Goal: Task Accomplishment & Management: Complete application form

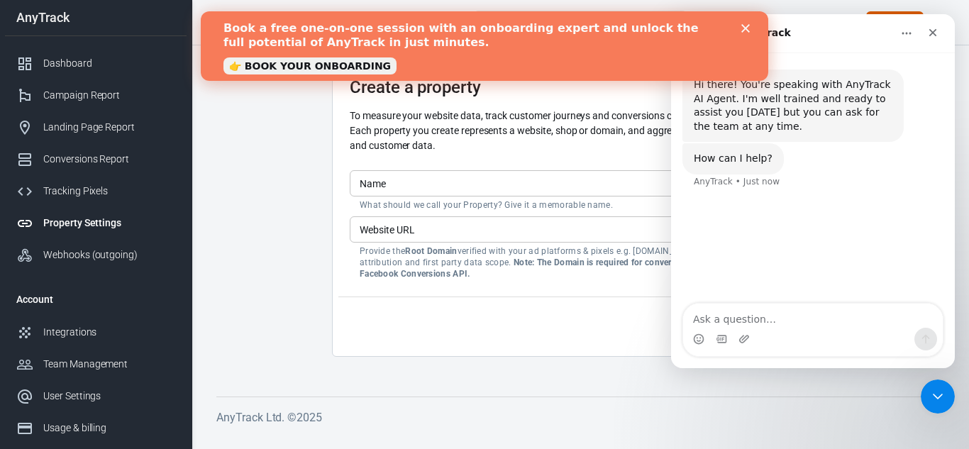
click at [455, 187] on input "Name" at bounding box center [580, 183] width 461 height 26
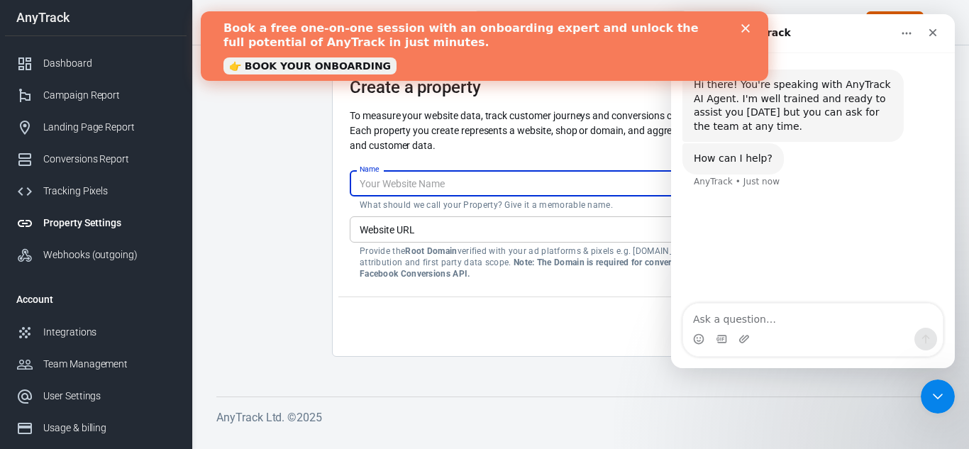
click at [455, 187] on input "Name" at bounding box center [580, 183] width 461 height 26
click at [452, 239] on input "Website URL" at bounding box center [580, 229] width 461 height 26
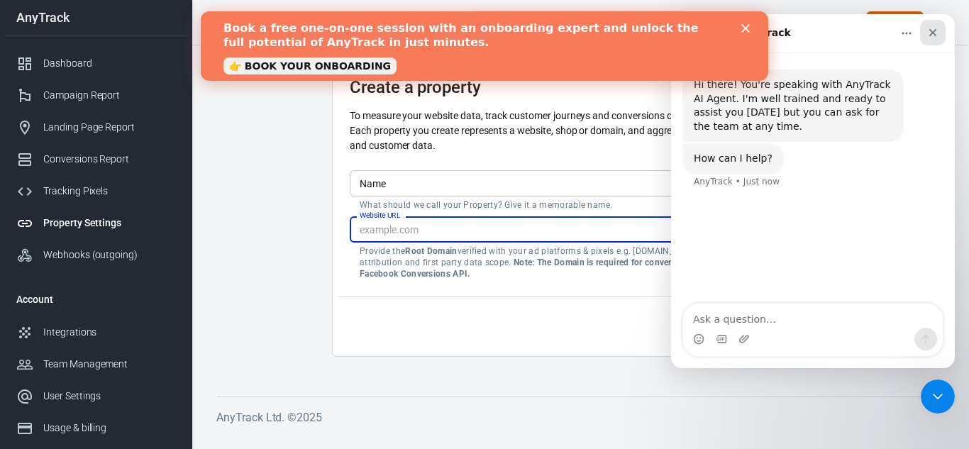
click at [929, 26] on div "Close" at bounding box center [933, 33] width 26 height 26
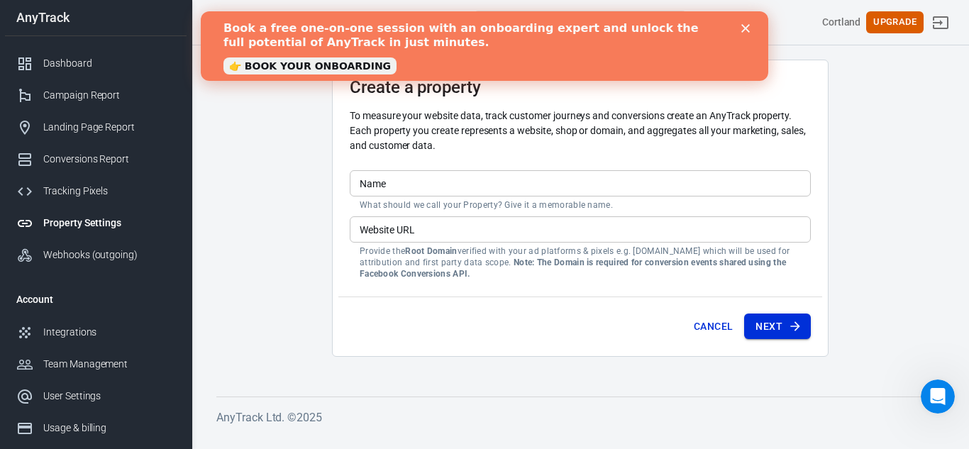
click at [784, 326] on button "Next" at bounding box center [777, 326] width 67 height 26
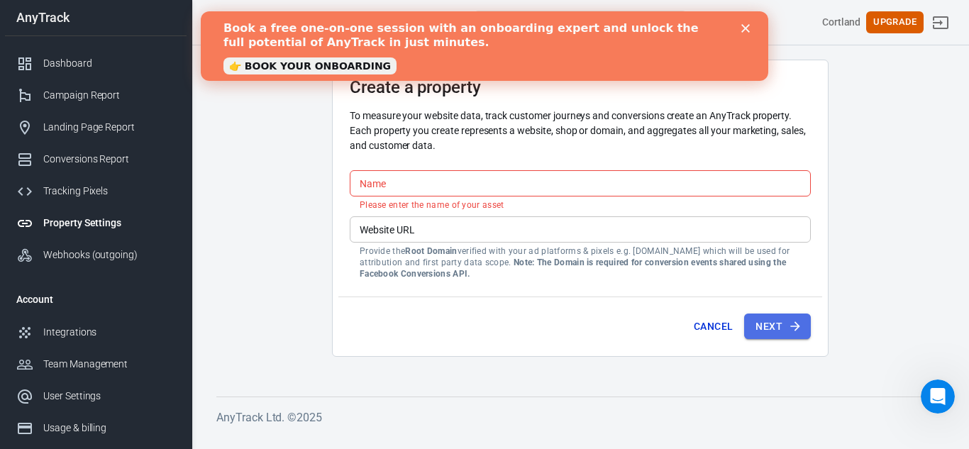
click at [784, 326] on button "Next" at bounding box center [777, 326] width 67 height 26
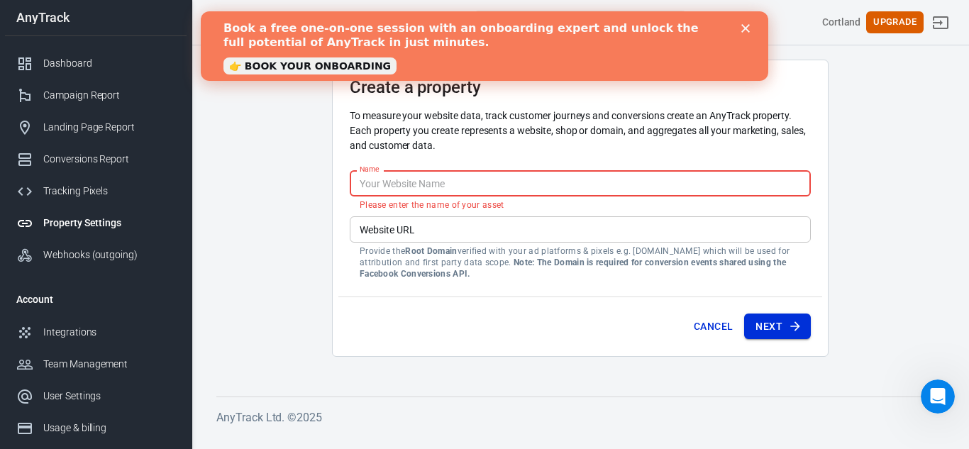
click at [774, 316] on button "Next" at bounding box center [777, 326] width 67 height 26
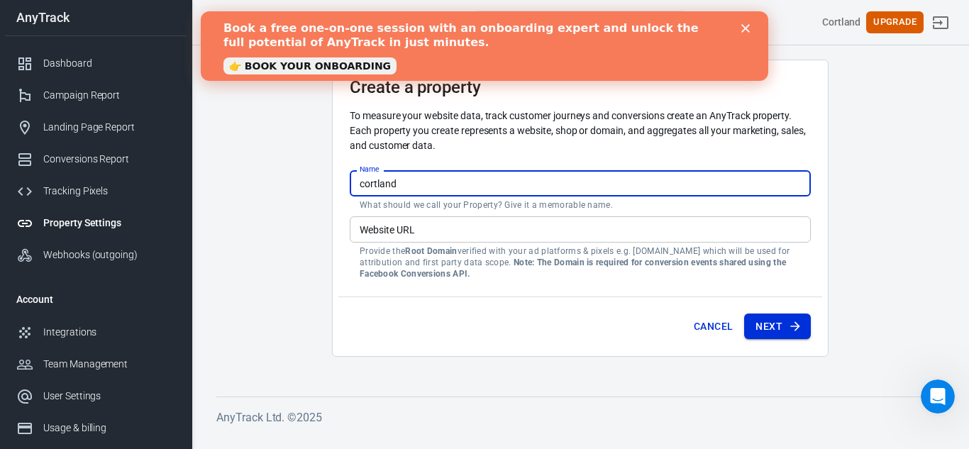
type input "cortland"
click at [795, 320] on icon "submit" at bounding box center [795, 326] width 14 height 14
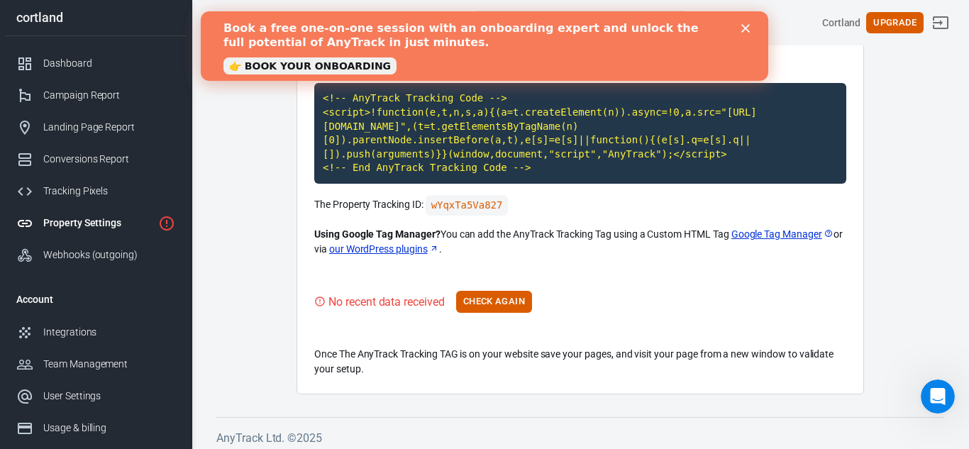
scroll to position [135, 0]
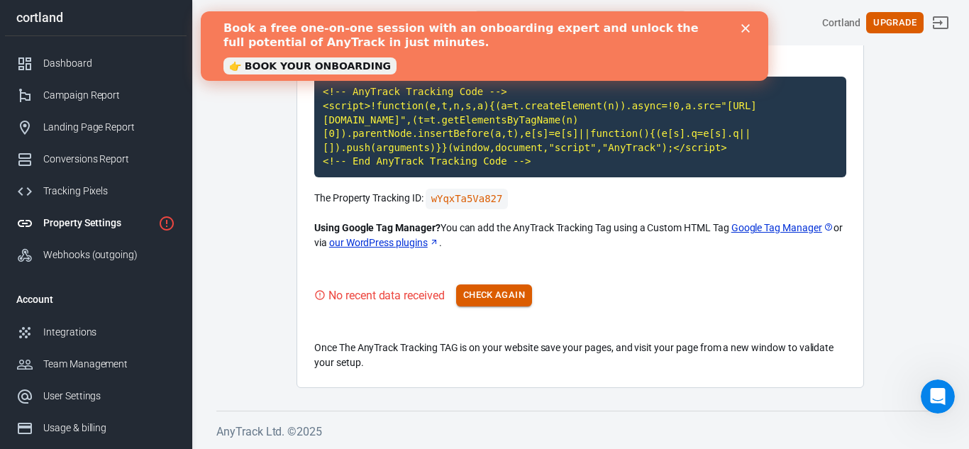
click at [482, 299] on button "Check Again" at bounding box center [494, 295] width 76 height 22
click at [476, 172] on code "<!-- AnyTrack Tracking Code --> <script>!function(e,t,n,s,a){(a=t.createElement…" at bounding box center [580, 127] width 532 height 101
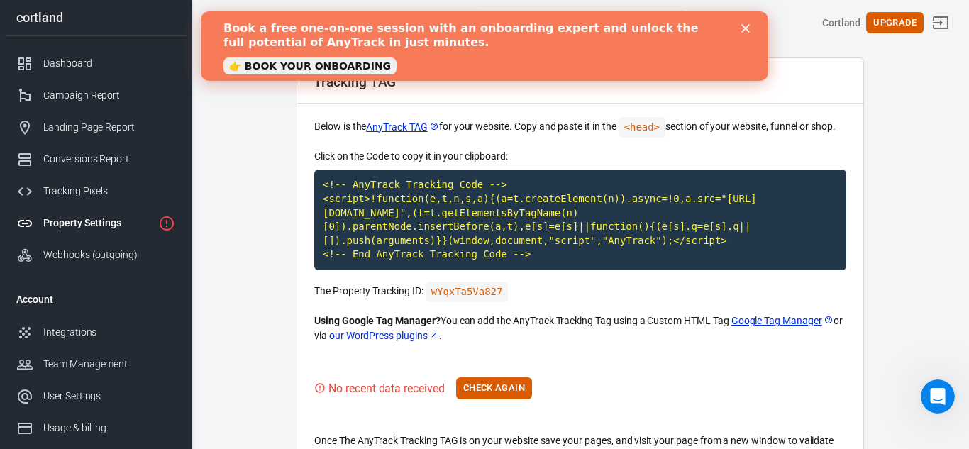
scroll to position [0, 0]
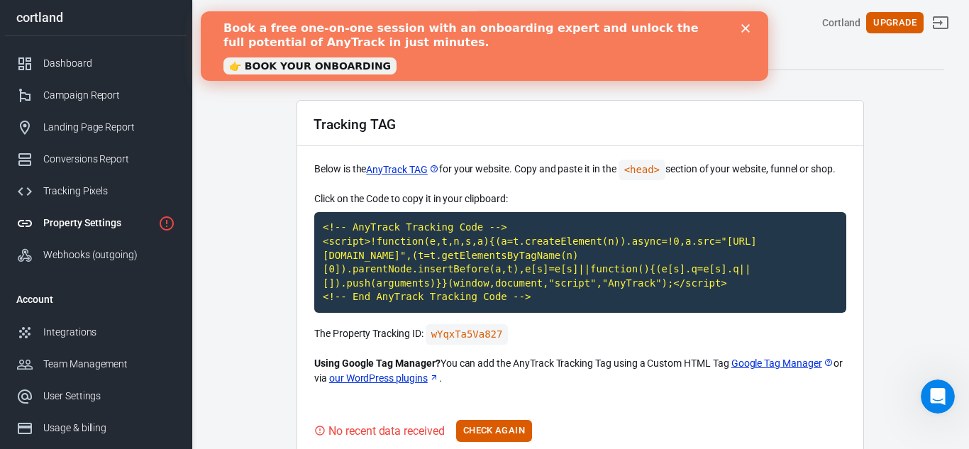
click at [394, 172] on link "AnyTrack TAG" at bounding box center [402, 169] width 72 height 15
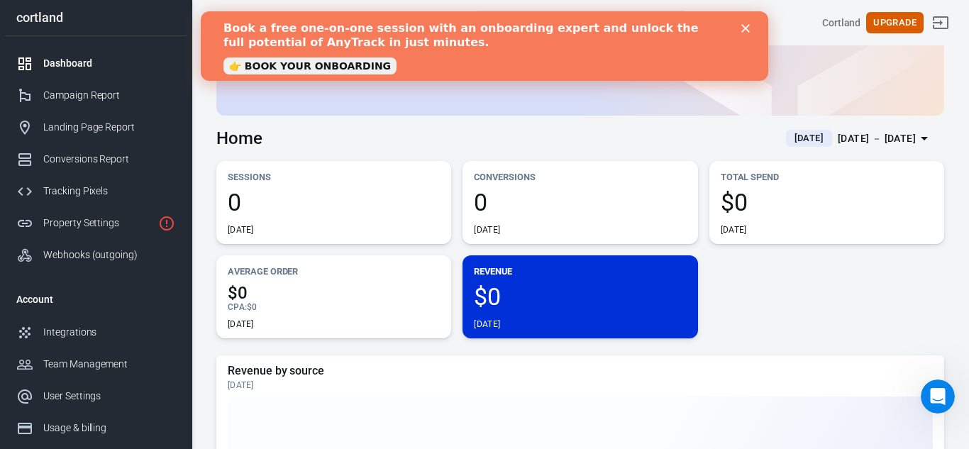
click at [567, 320] on div "[DATE]" at bounding box center [580, 323] width 212 height 11
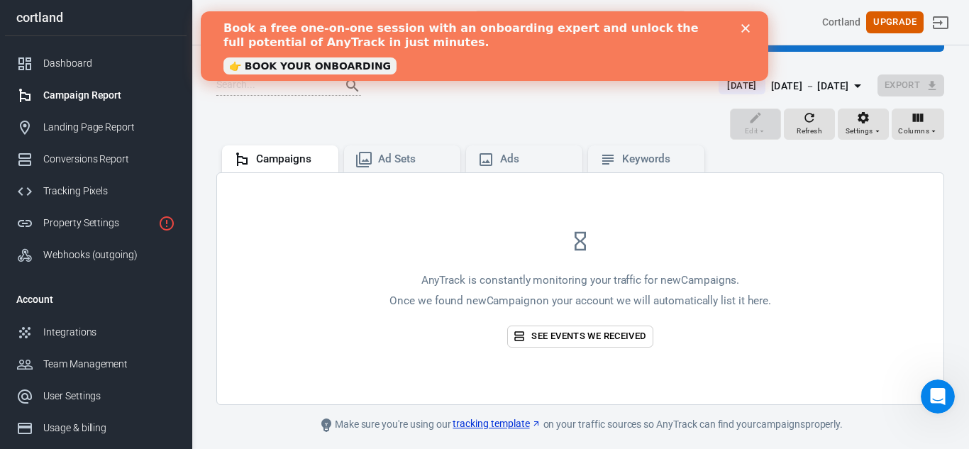
scroll to position [94, 0]
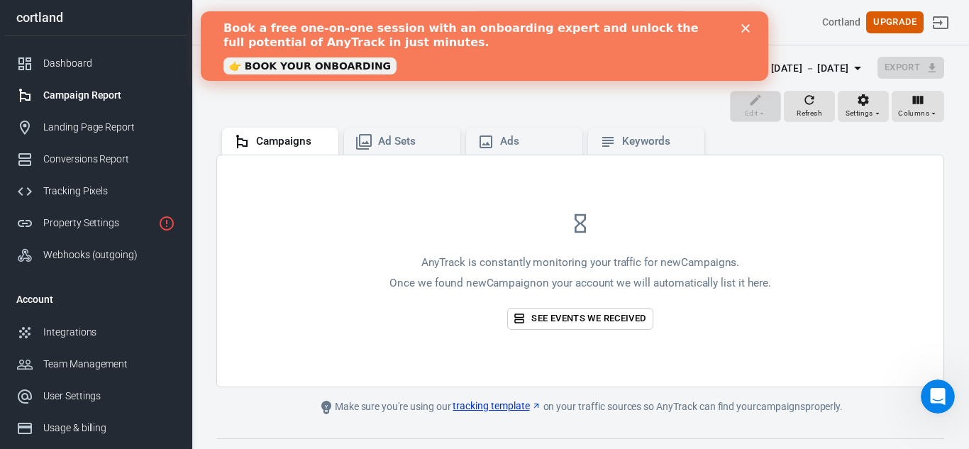
click at [567, 320] on link "See events we received" at bounding box center [579, 319] width 145 height 22
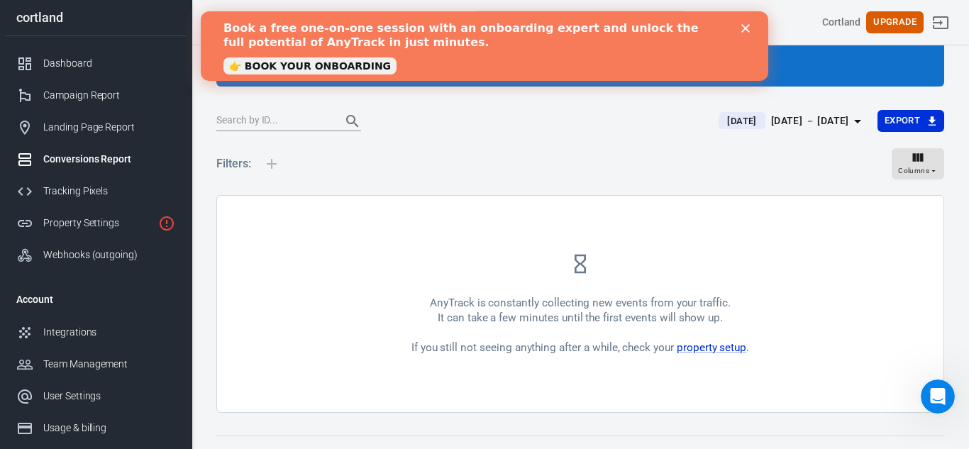
scroll to position [72, 0]
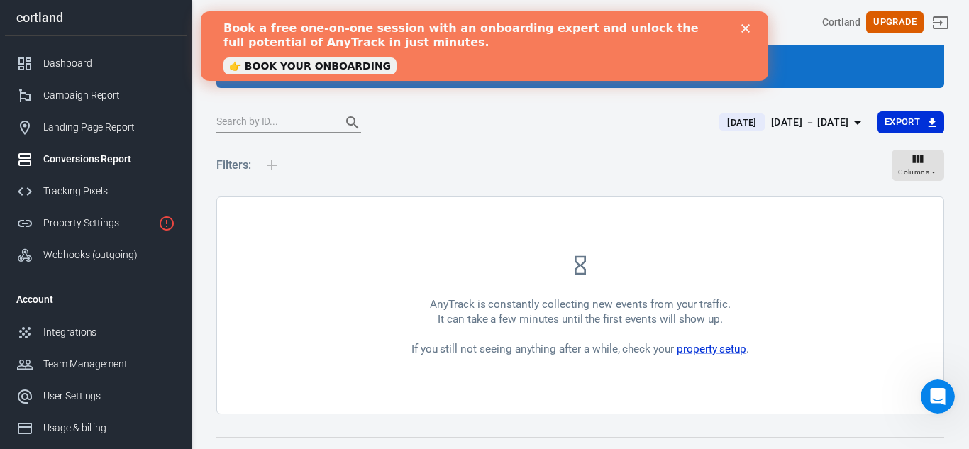
click at [742, 28] on icon "Close" at bounding box center [745, 28] width 9 height 9
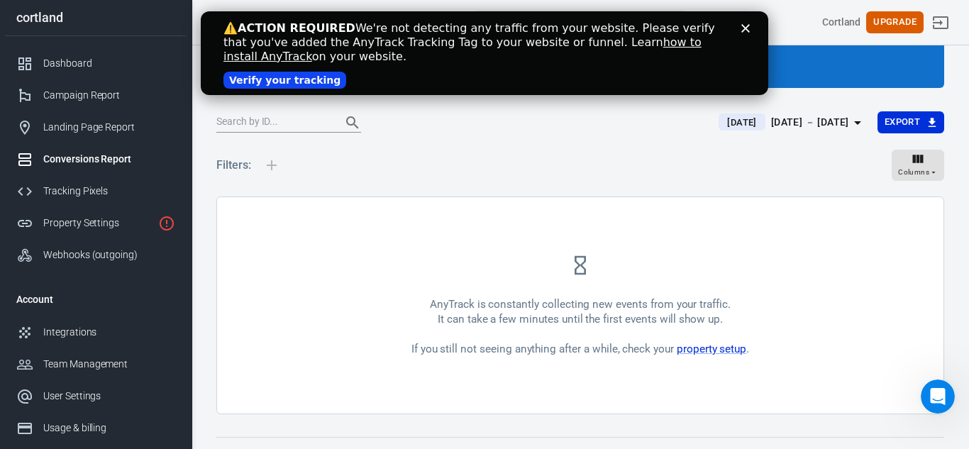
click at [742, 28] on icon "Close" at bounding box center [745, 28] width 9 height 9
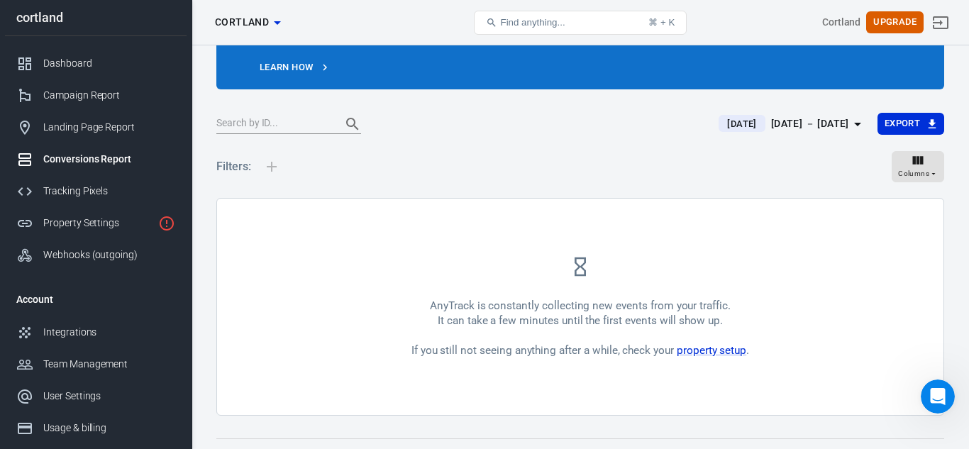
scroll to position [99, 0]
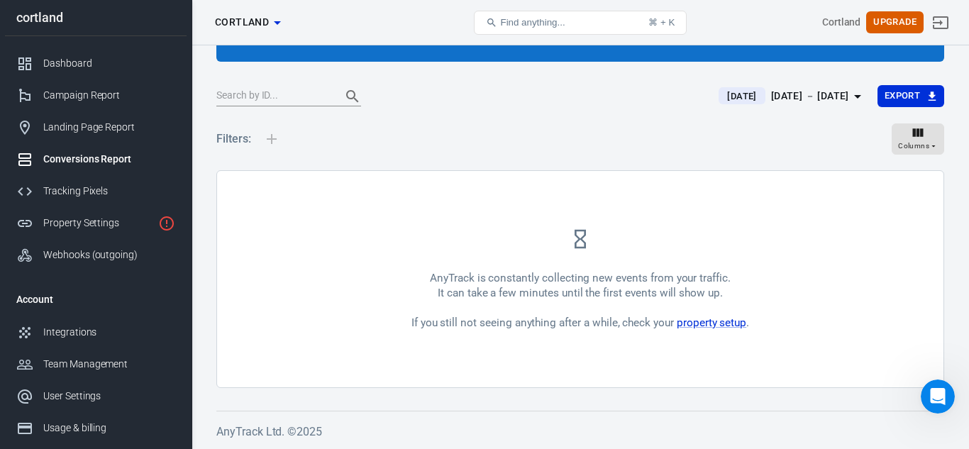
click at [518, 100] on div at bounding box center [458, 97] width 485 height 20
click at [724, 101] on span "[DATE]" at bounding box center [741, 96] width 40 height 14
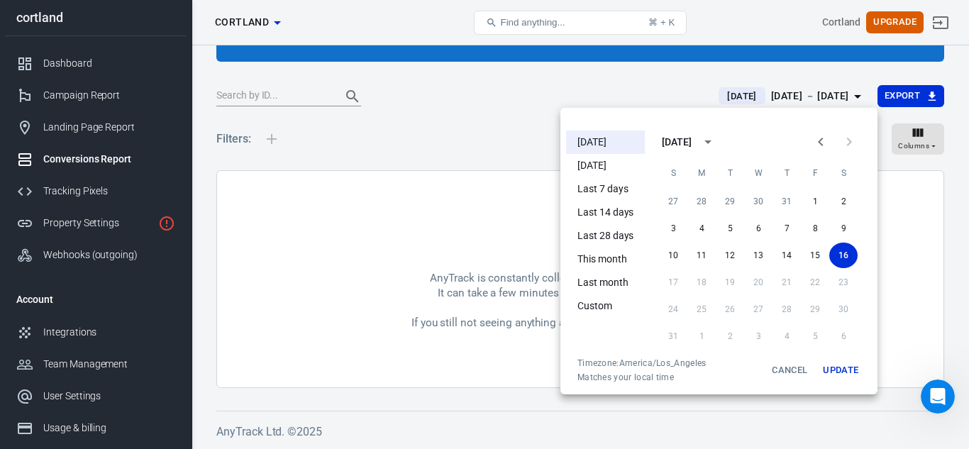
click at [908, 134] on div at bounding box center [484, 224] width 969 height 449
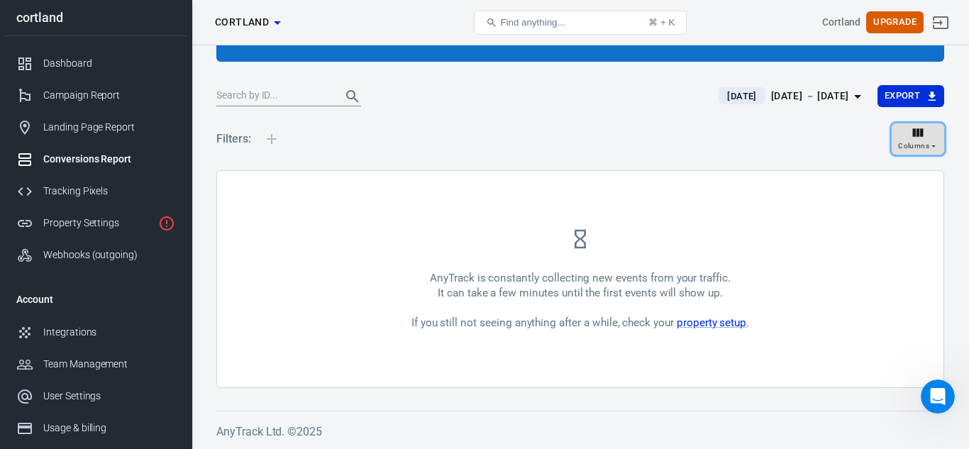
click at [908, 134] on div "Columns" at bounding box center [918, 139] width 40 height 27
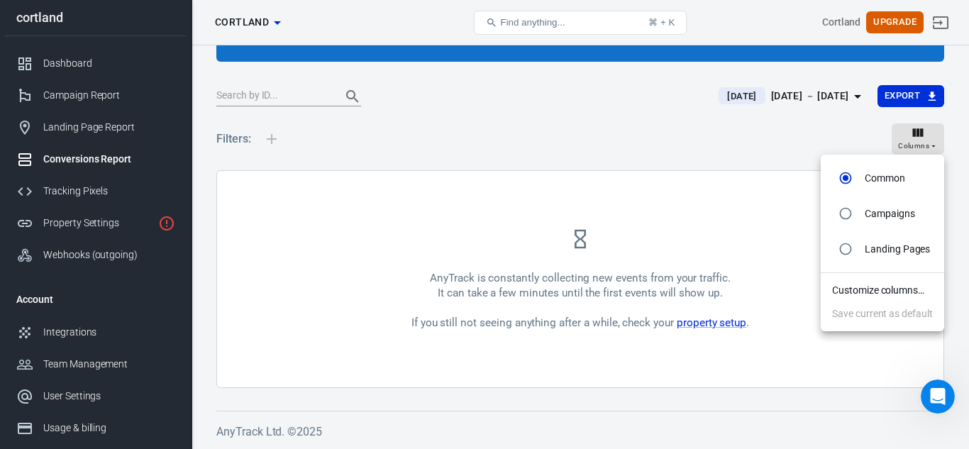
click at [759, 155] on div at bounding box center [484, 224] width 969 height 449
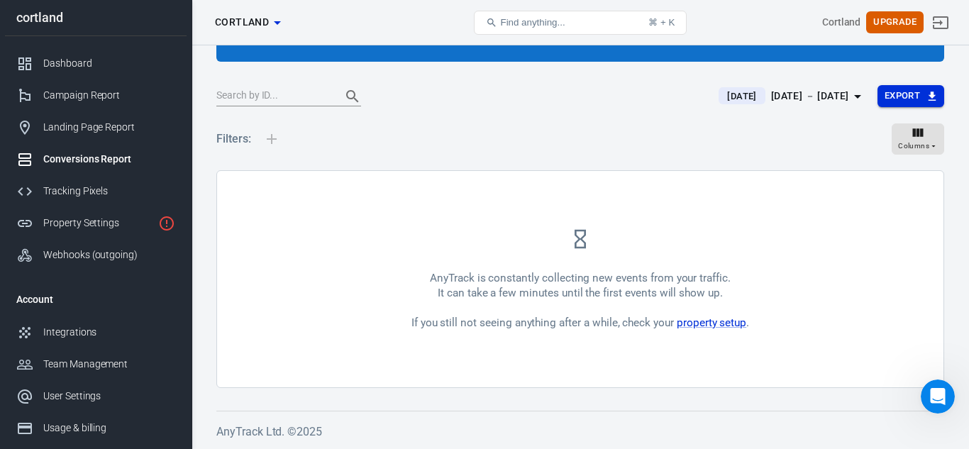
click at [935, 87] on button "Export" at bounding box center [910, 96] width 67 height 22
click at [291, 96] on div at bounding box center [484, 224] width 969 height 449
click at [291, 96] on input "text" at bounding box center [272, 96] width 113 height 18
click at [547, 173] on div "AnyTrack is constantly collecting new events from your traffic. It can take a f…" at bounding box center [580, 279] width 726 height 216
click at [243, 140] on h5 "Filters:" at bounding box center [233, 138] width 35 height 45
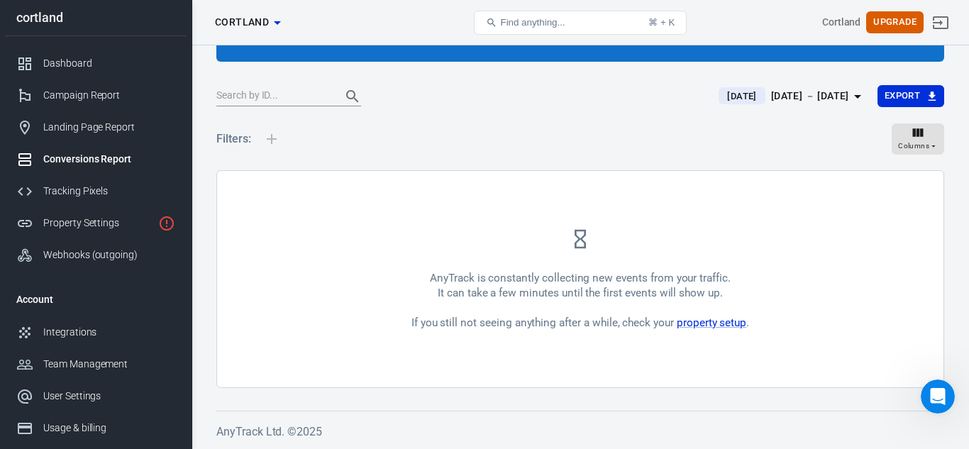
click at [273, 139] on div at bounding box center [272, 138] width 30 height 45
click at [90, 186] on div "Tracking Pixels" at bounding box center [109, 191] width 132 height 15
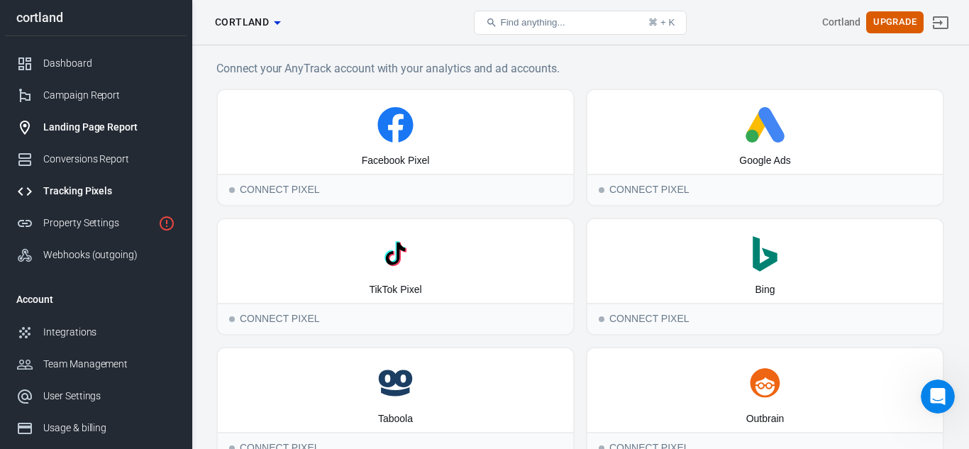
click at [116, 126] on div "Landing Page Report" at bounding box center [109, 127] width 132 height 15
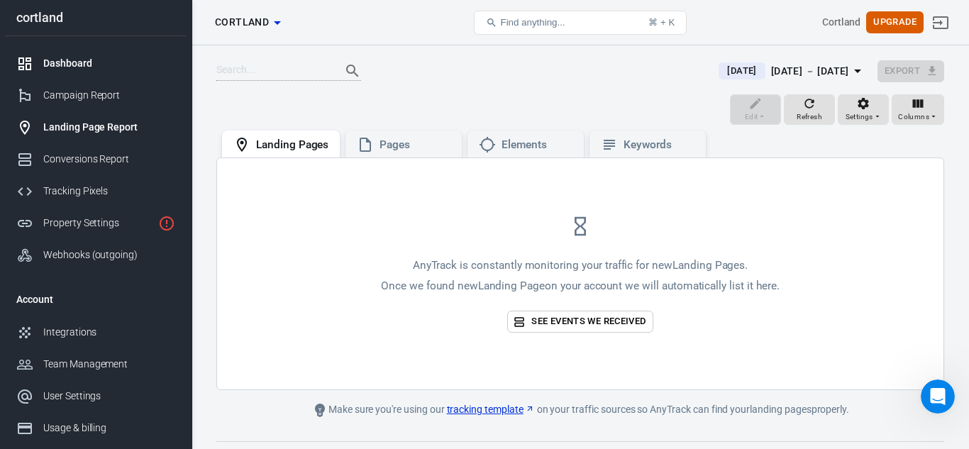
click at [118, 63] on div "Dashboard" at bounding box center [109, 63] width 132 height 15
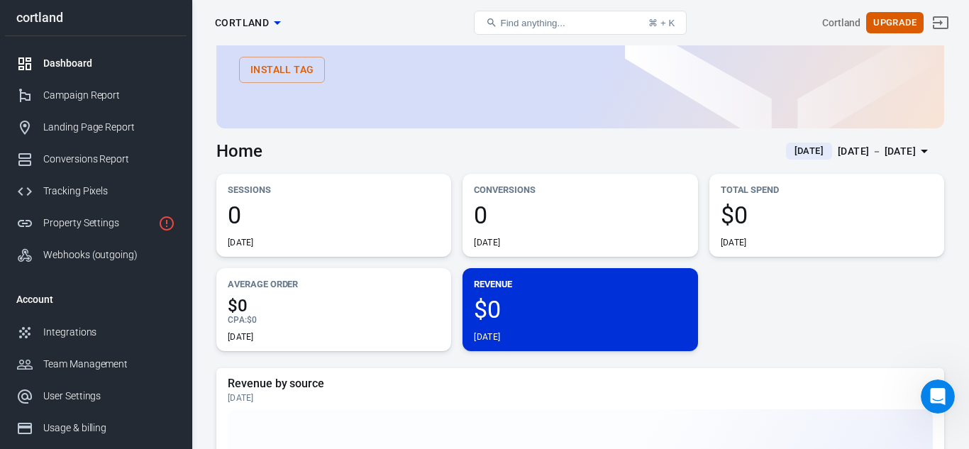
scroll to position [99, 0]
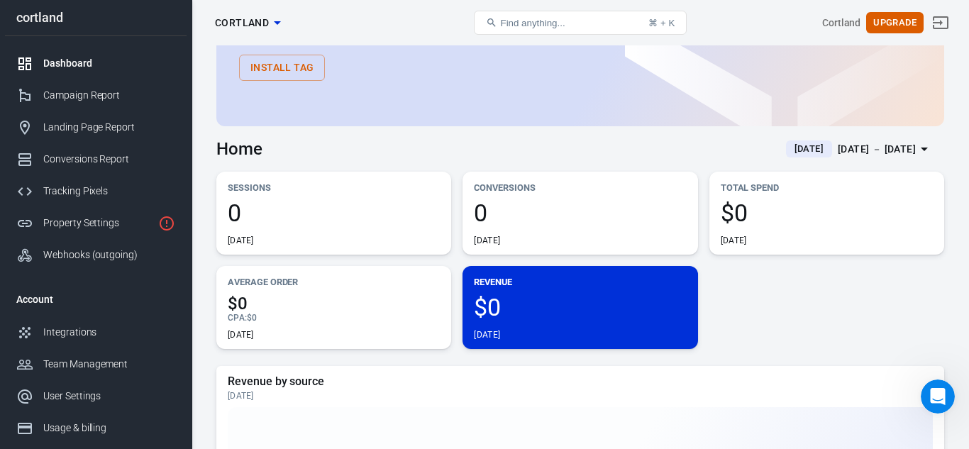
click at [405, 196] on div "Sessions 0 [DATE]" at bounding box center [333, 213] width 235 height 83
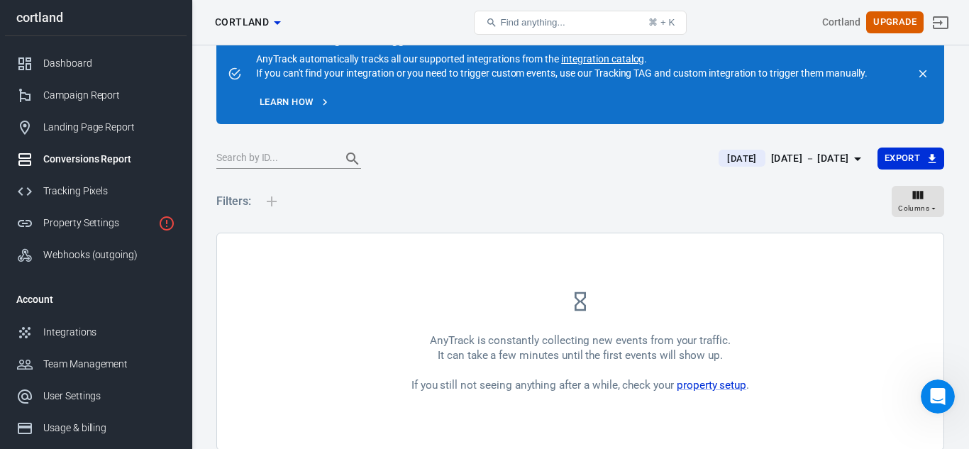
scroll to position [38, 0]
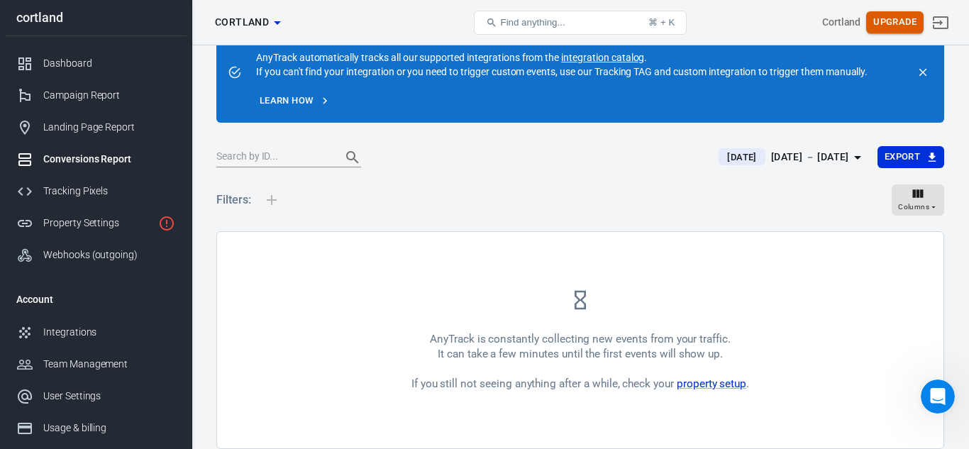
click at [884, 17] on button "Upgrade" at bounding box center [894, 22] width 57 height 22
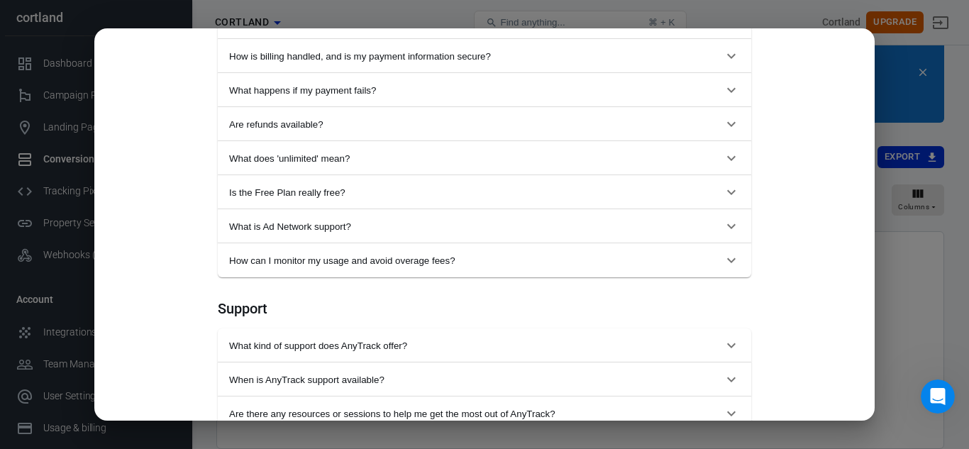
scroll to position [1291, 0]
click at [482, 192] on span "Is the Free Plan really free?" at bounding box center [476, 190] width 494 height 11
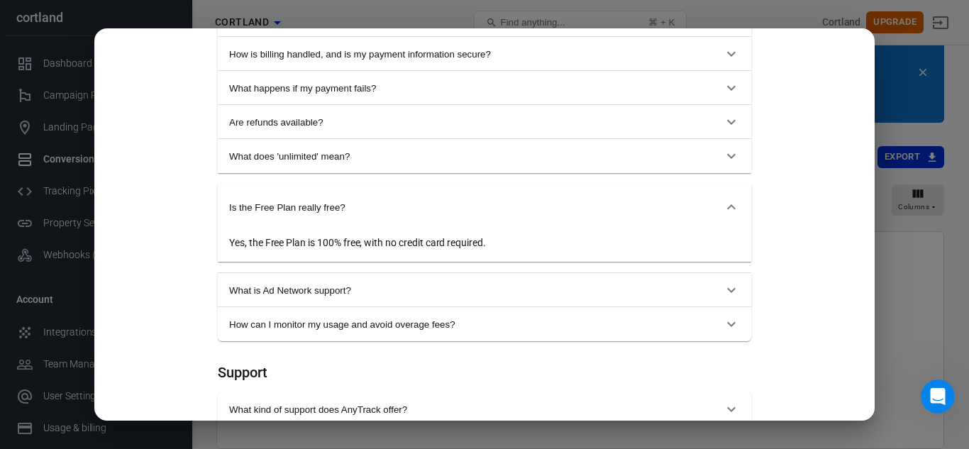
click at [327, 208] on span "Is the Free Plan really free?" at bounding box center [476, 207] width 494 height 11
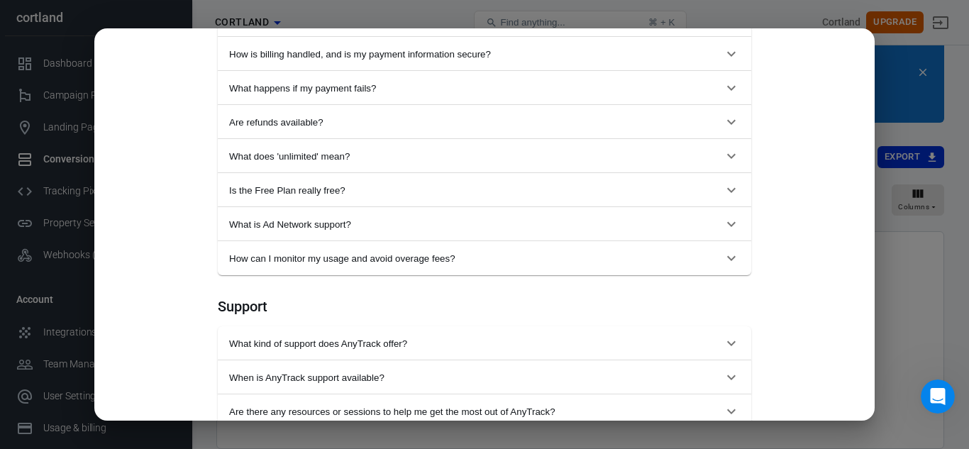
click at [950, 86] on div "Monthly Annual (Get 2 months free!) Starter For solopreneurs just getting start…" at bounding box center [484, 224] width 969 height 449
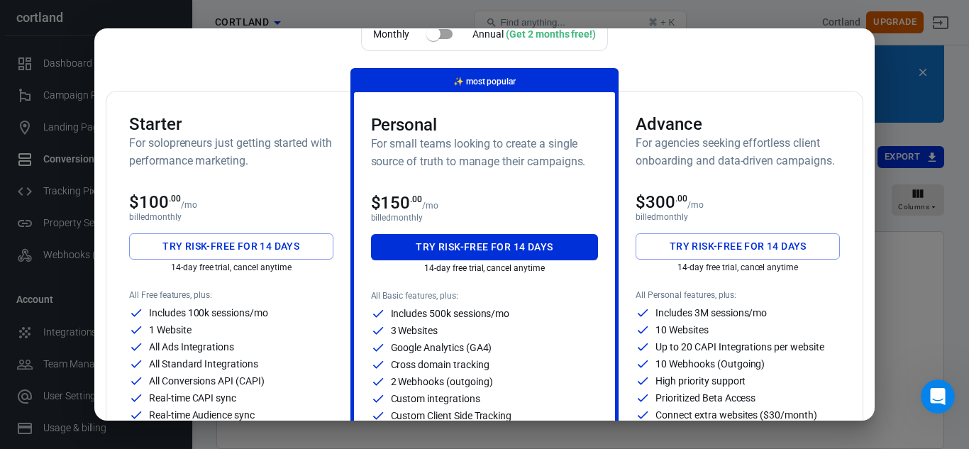
scroll to position [0, 0]
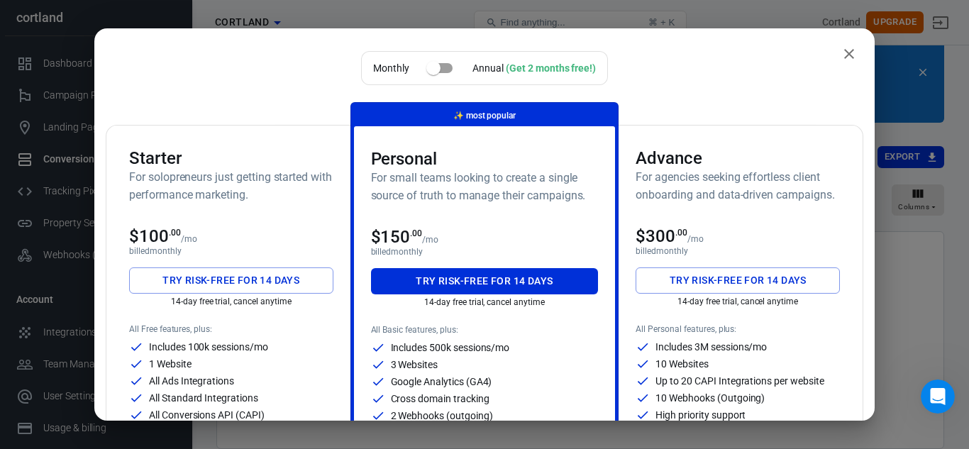
click at [847, 51] on icon "close" at bounding box center [848, 53] width 17 height 17
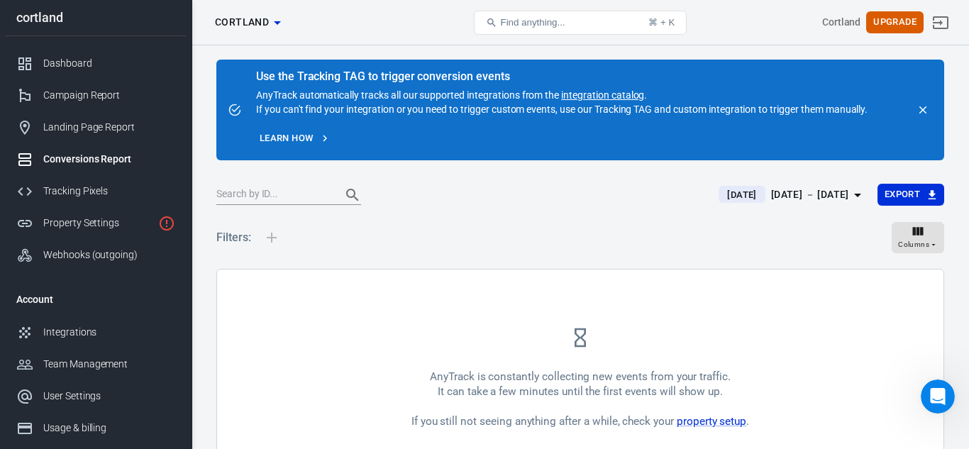
click at [318, 135] on link "Learn how" at bounding box center [294, 139] width 77 height 22
